Goal: Information Seeking & Learning: Learn about a topic

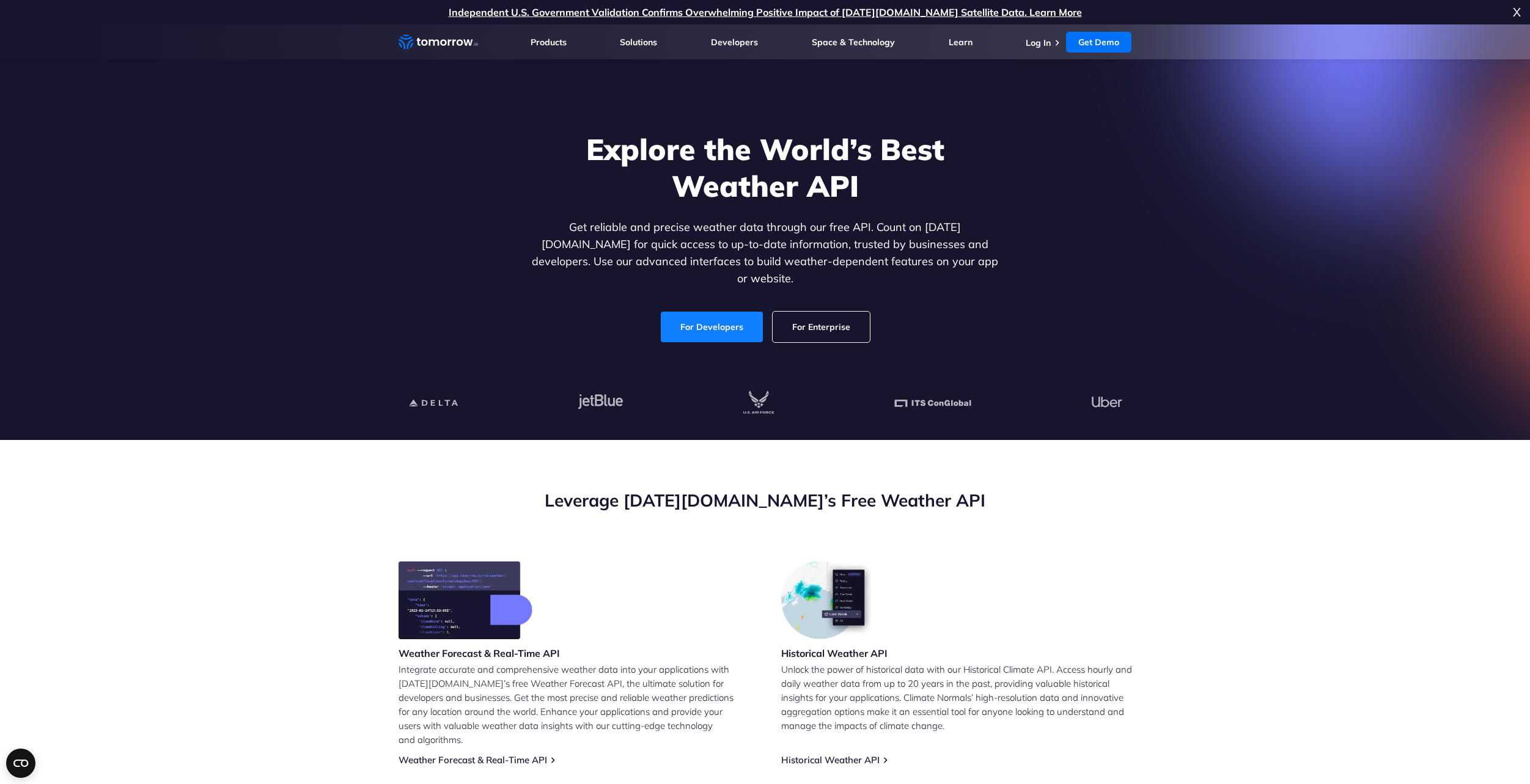
click at [691, 311] on link "For Developers" at bounding box center [712, 326] width 102 height 30
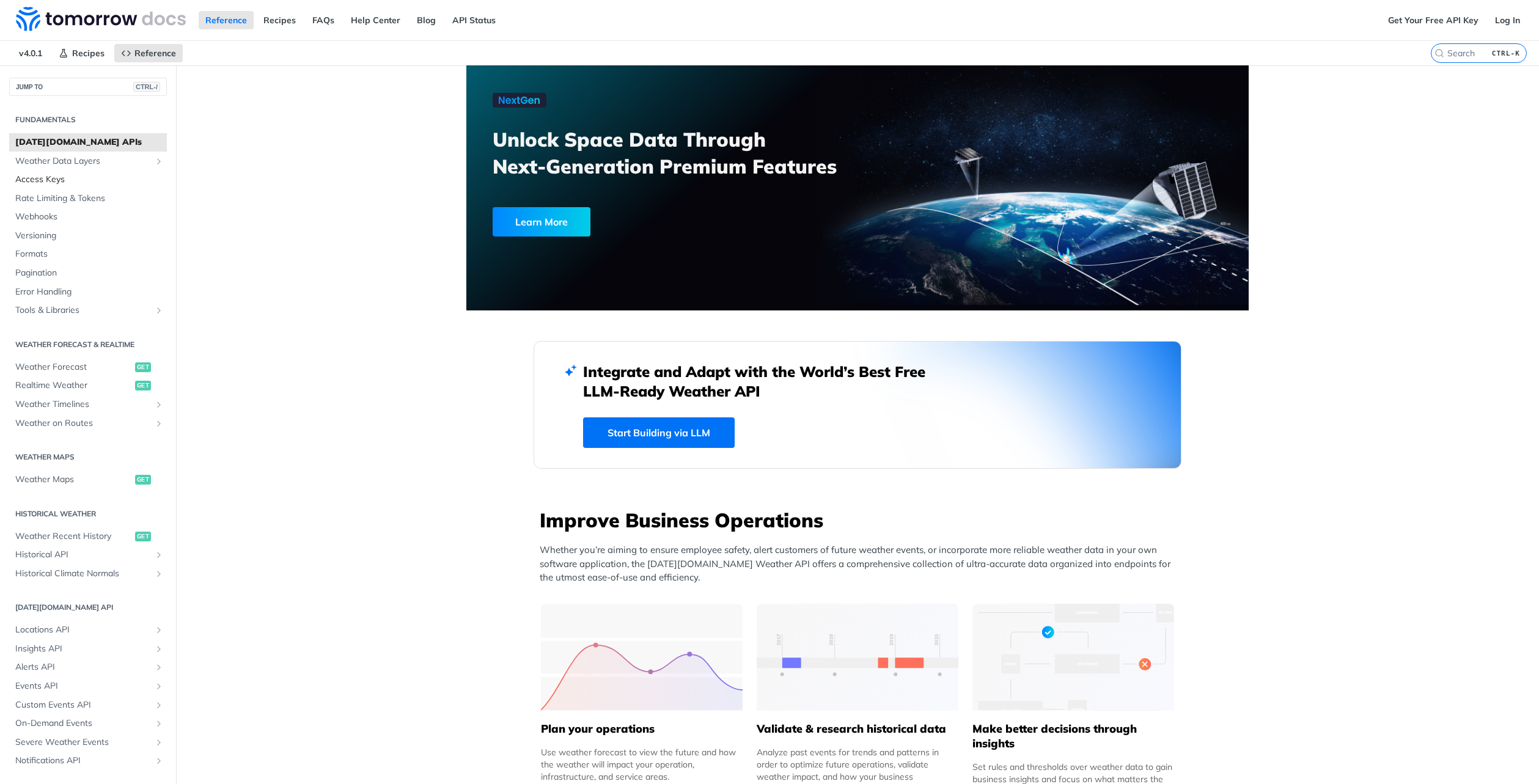
click at [82, 181] on span "Access Keys" at bounding box center [89, 179] width 148 height 12
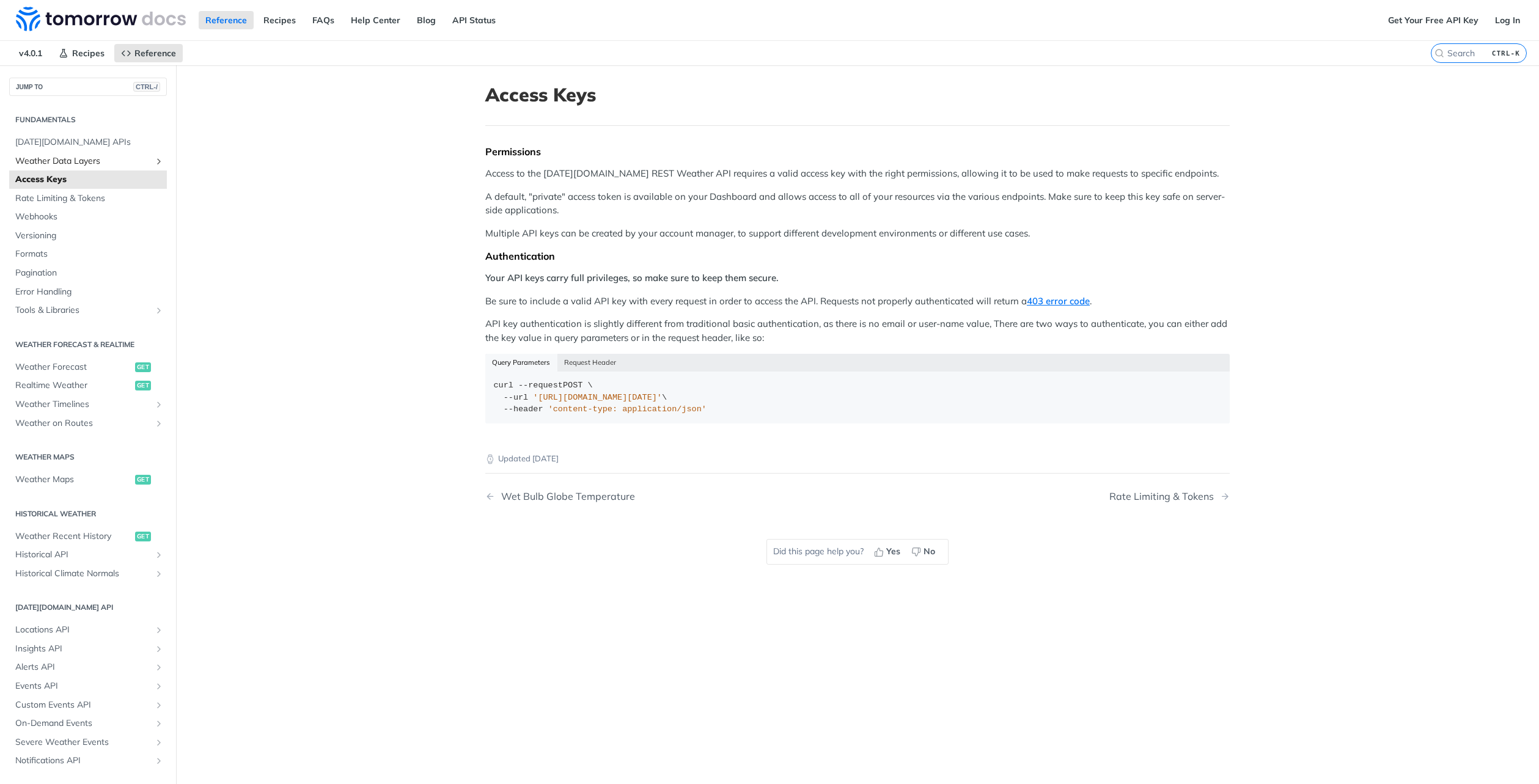
click at [82, 166] on span "Weather Data Layers" at bounding box center [84, 161] width 136 height 12
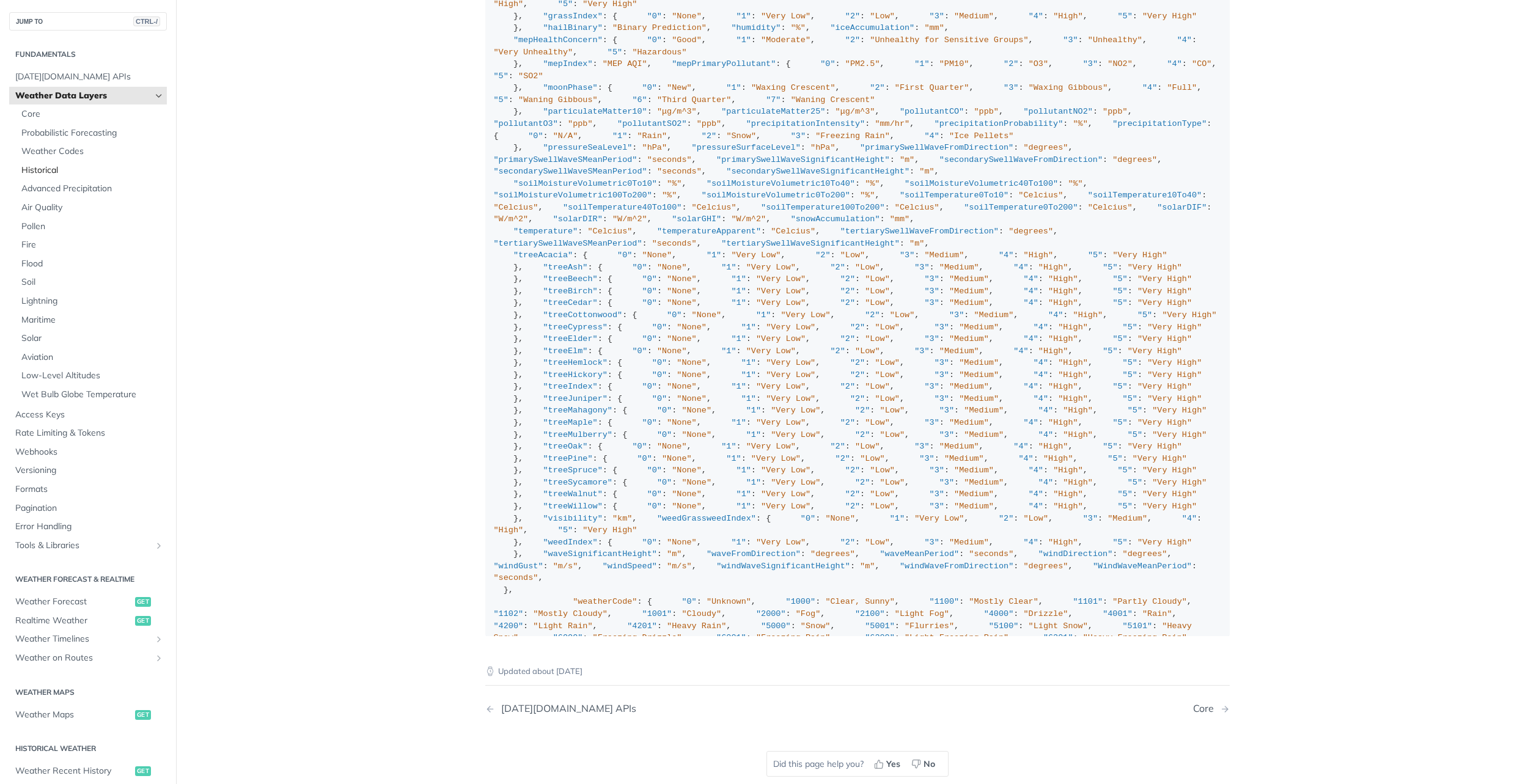
scroll to position [1250, 0]
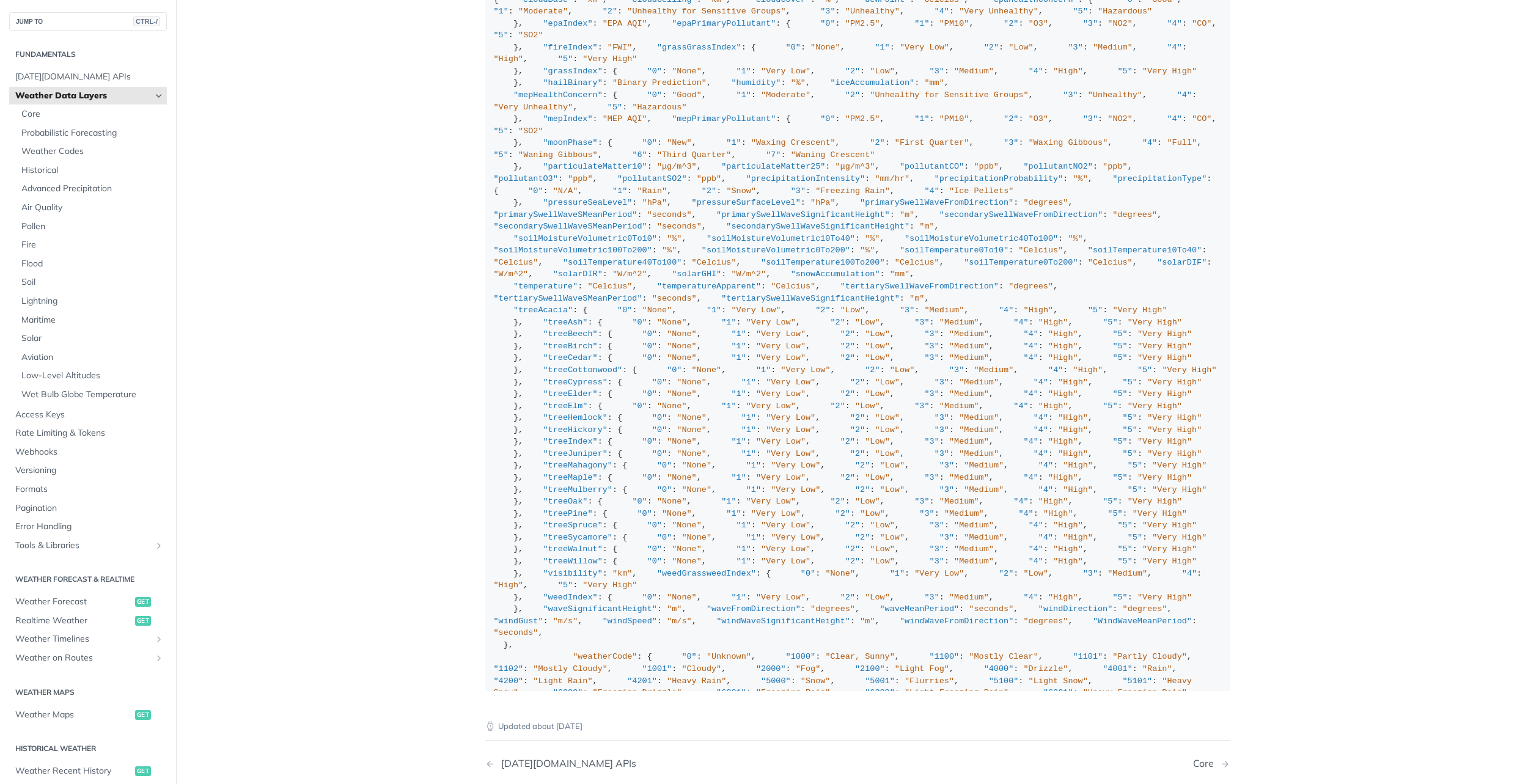
click at [73, 92] on span "Weather Data Layers" at bounding box center [84, 96] width 136 height 12
click at [154, 94] on icon "Hide subpages for Weather Data Layers" at bounding box center [159, 96] width 10 height 10
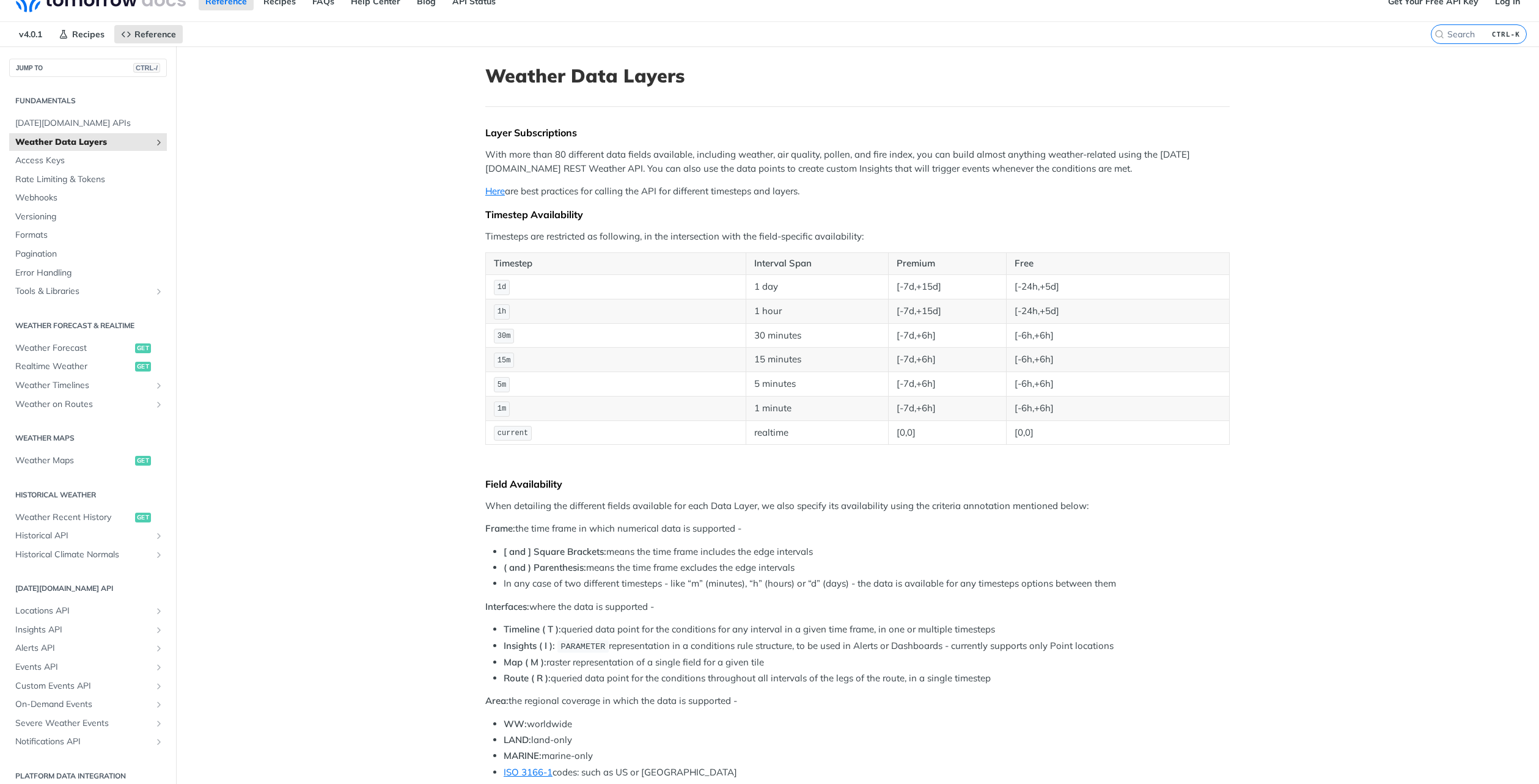
scroll to position [0, 0]
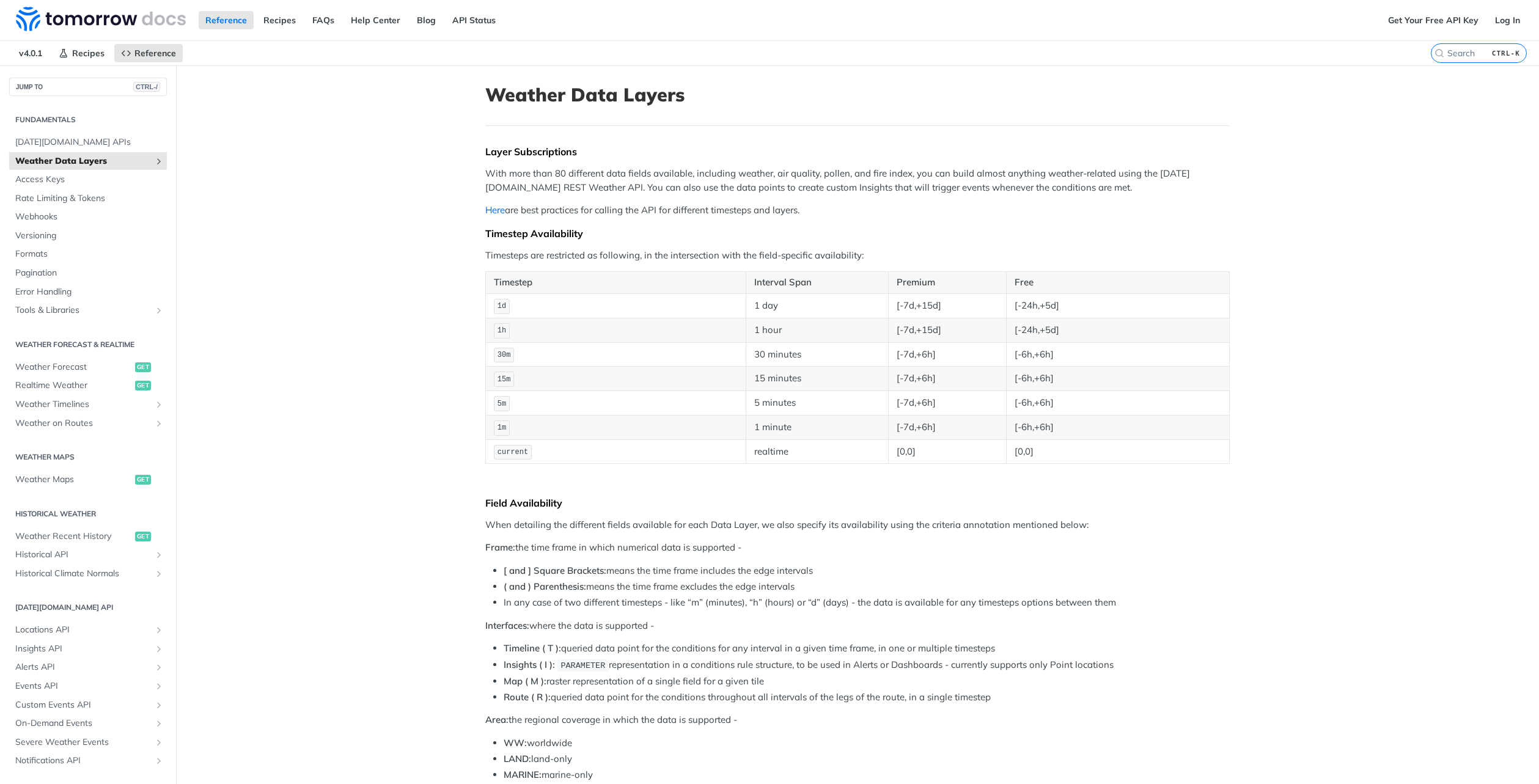
click at [489, 210] on link "Here" at bounding box center [495, 210] width 19 height 12
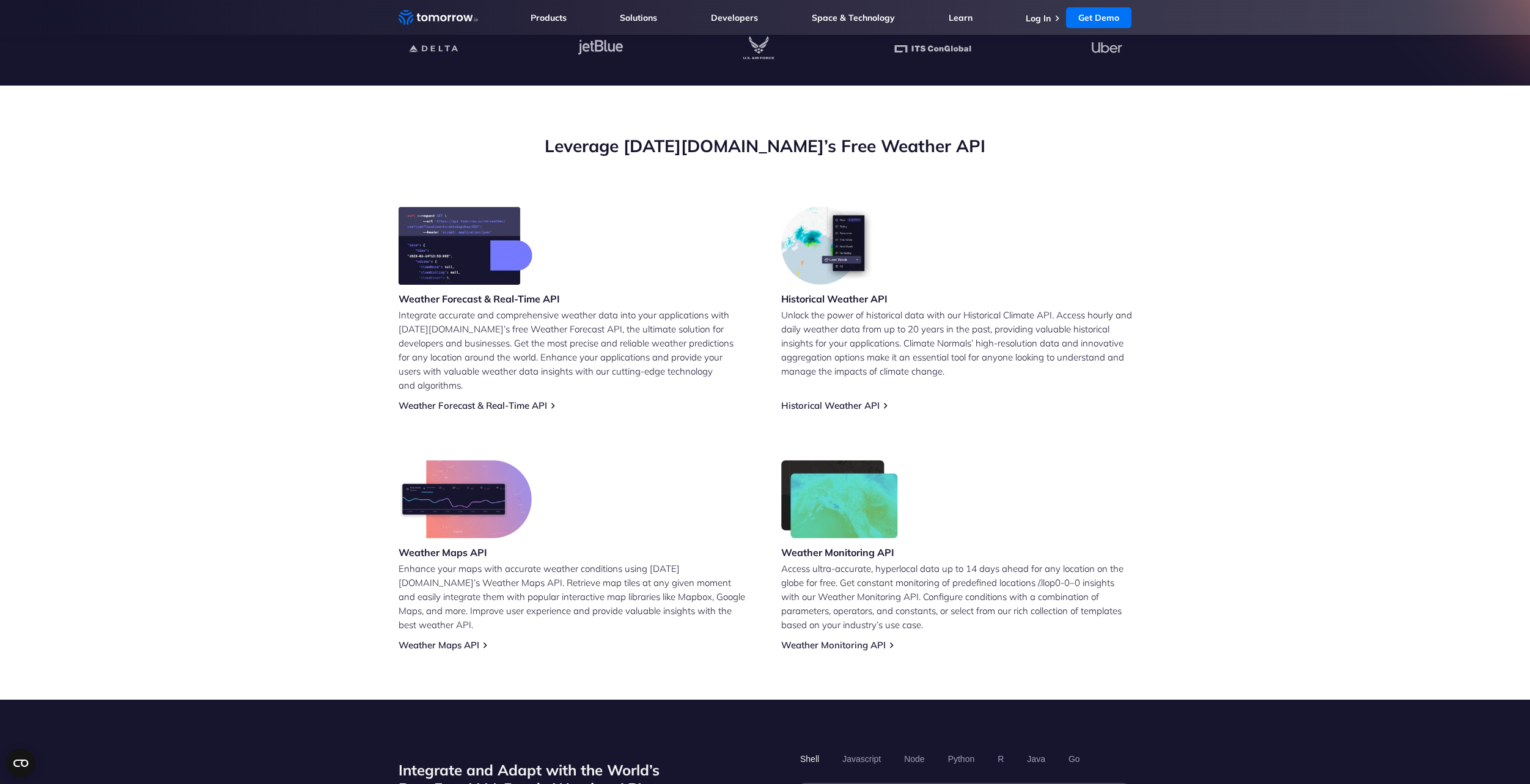
scroll to position [366, 0]
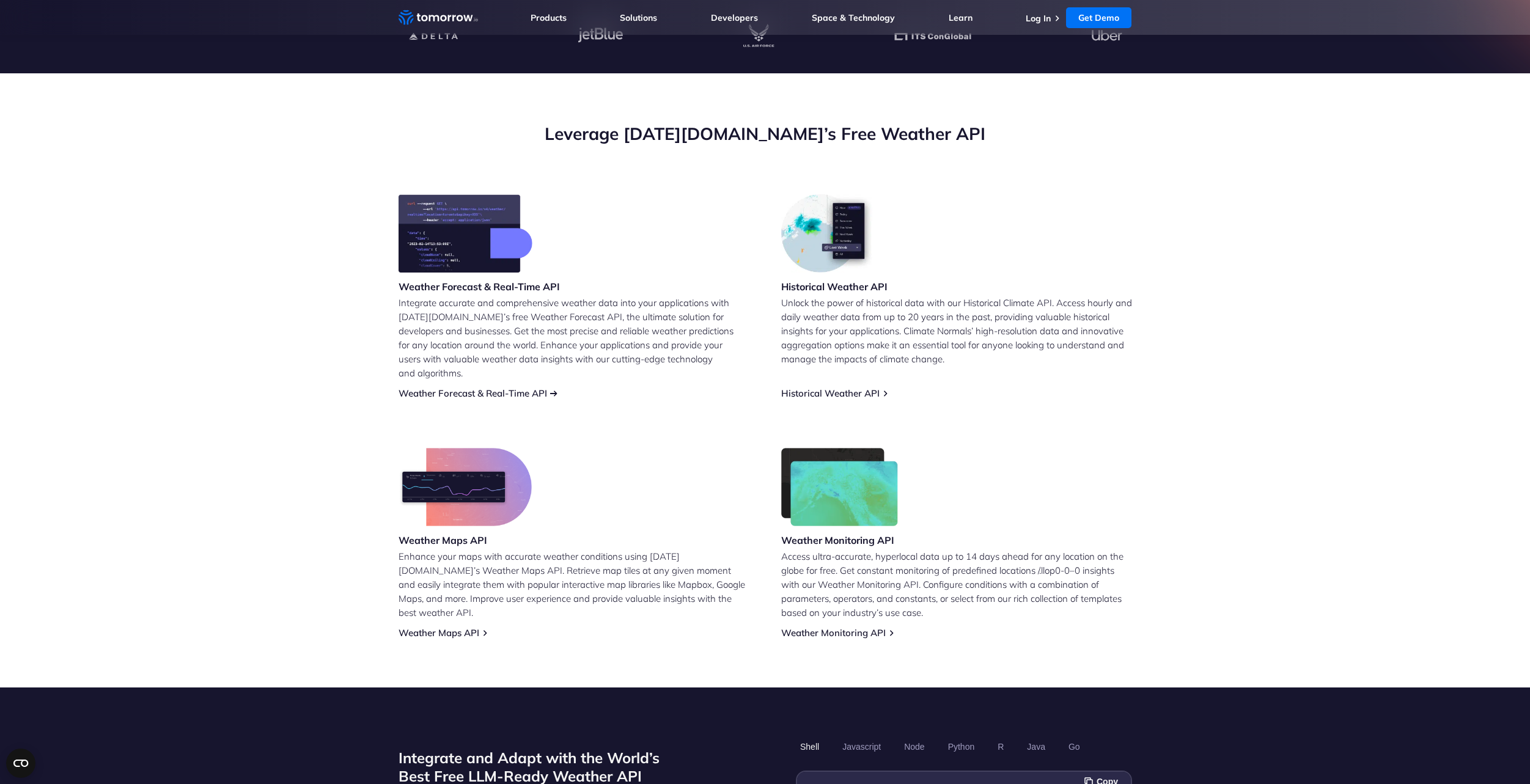
click at [458, 387] on link "Weather Forecast & Real-Time API" at bounding box center [472, 393] width 148 height 12
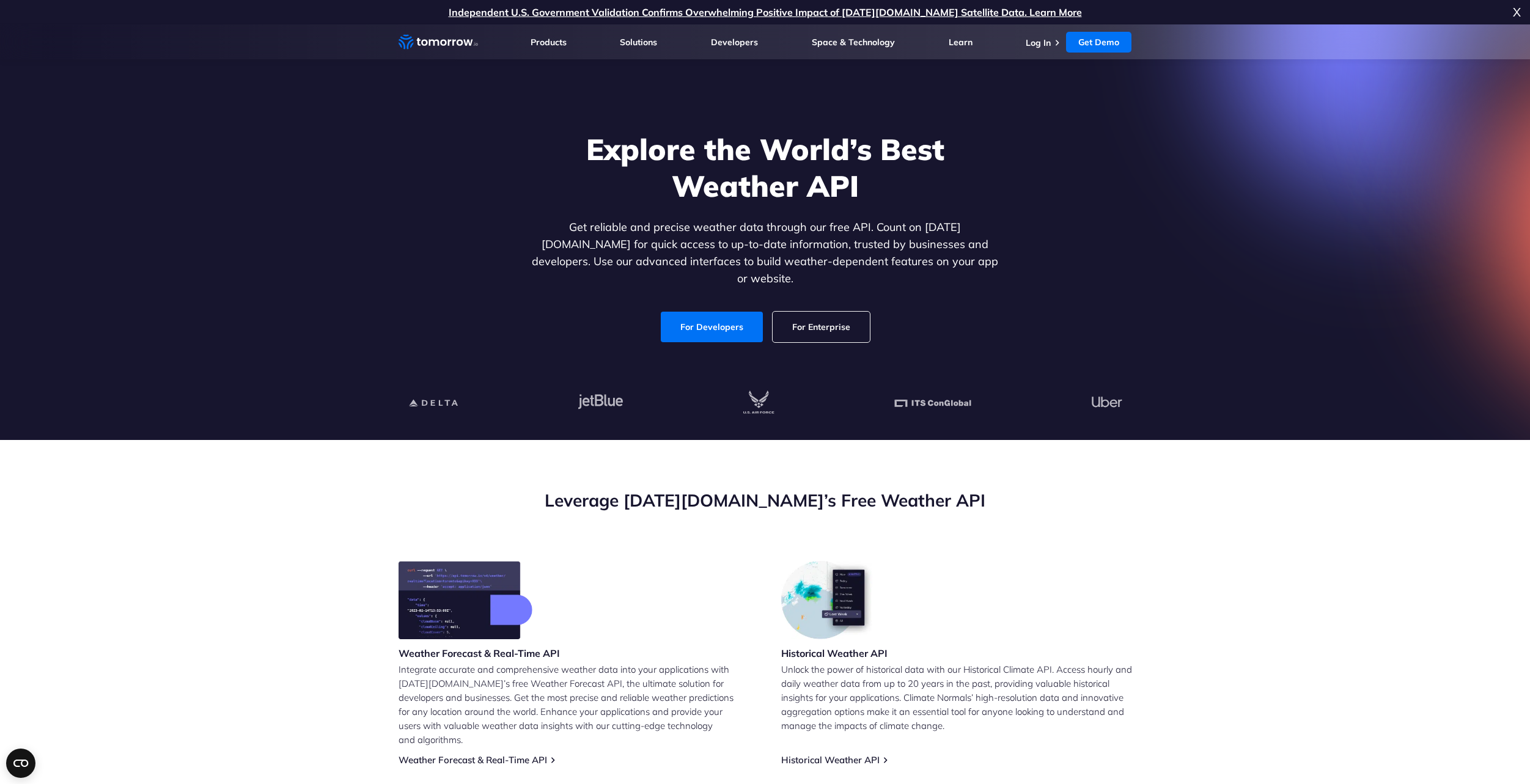
click at [1266, 227] on section "Explore the World’s Best Weather API Get reliable and precise weather data thro…" at bounding box center [765, 232] width 1530 height 416
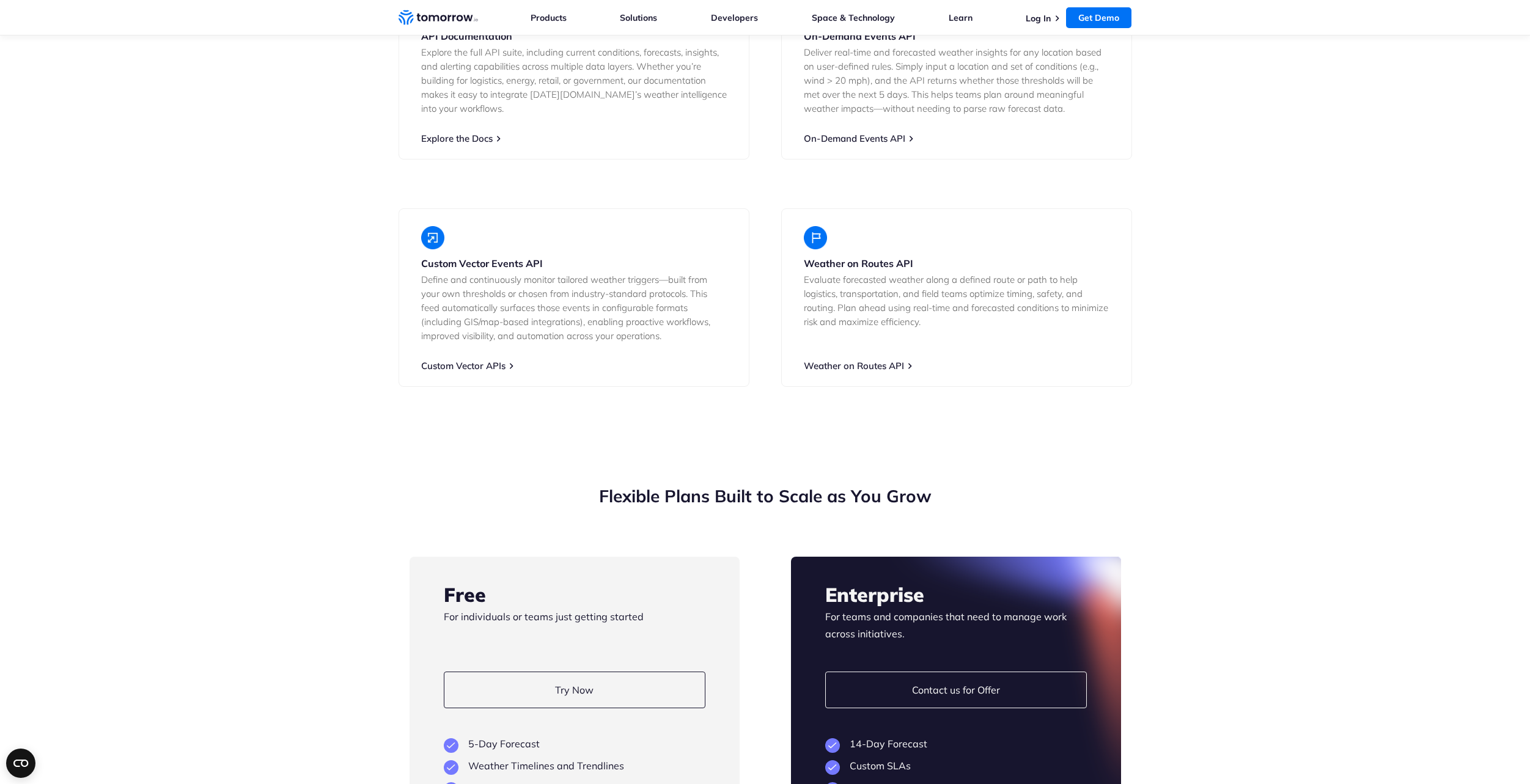
scroll to position [2445, 0]
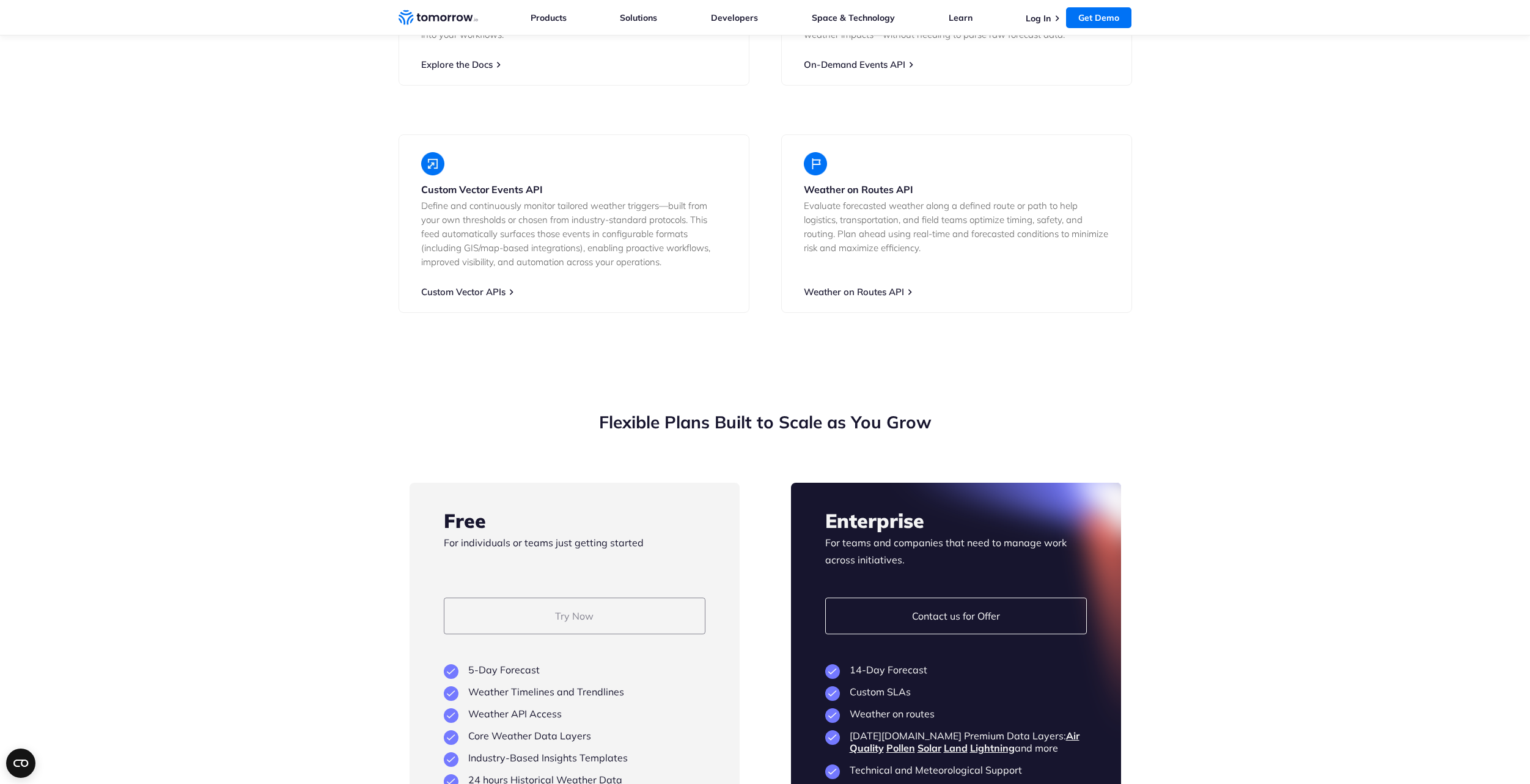
click at [610, 609] on link "Try Now" at bounding box center [575, 616] width 262 height 37
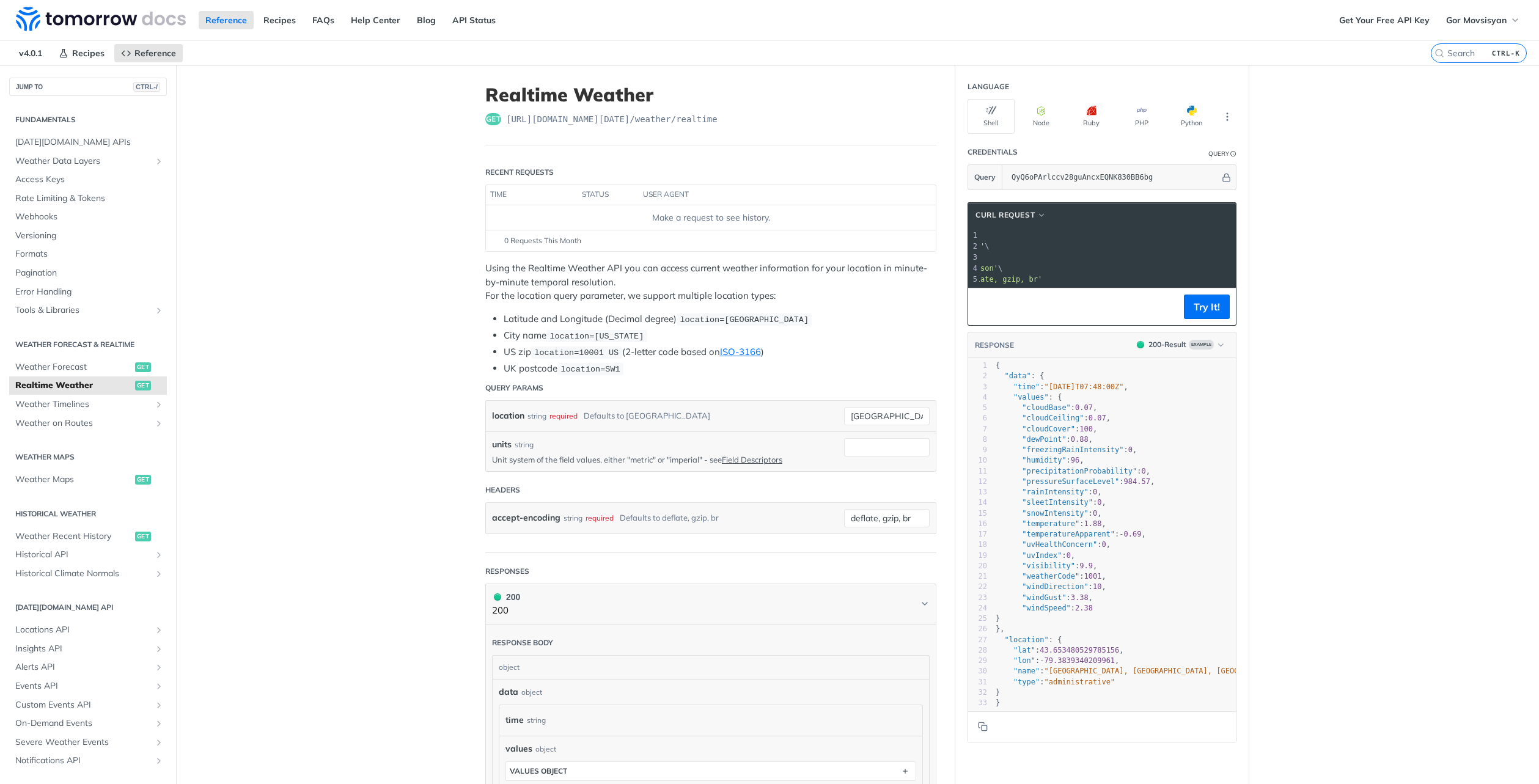
scroll to position [0, 190]
drag, startPoint x: 1180, startPoint y: 248, endPoint x: 1008, endPoint y: 245, distance: 172.0
click at [1011, 245] on span "'[URL][DOMAIN_NAME][DATE]'" at bounding box center [1068, 246] width 115 height 8
copy span "[URL][DOMAIN_NAME][DATE]"
click at [395, 278] on main "JUMP TO CTRL-/ Fundamentals [DATE][DOMAIN_NAME] APIs Weather Data Layers Core P…" at bounding box center [770, 618] width 1539 height 1106
